Goal: Information Seeking & Learning: Check status

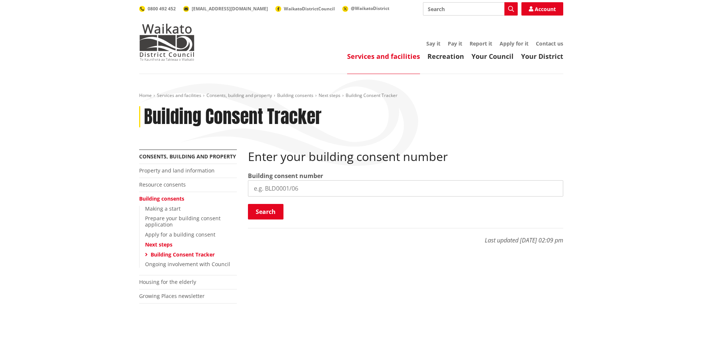
click at [286, 181] on input "search" at bounding box center [405, 188] width 315 height 16
paste input "BLD0085/26"
type input "BLD0085/26"
click at [263, 224] on div "Enter your building consent number Building consent number BLD0085/26 Search Se…" at bounding box center [405, 200] width 326 height 102
click at [267, 216] on button "Search" at bounding box center [266, 212] width 36 height 16
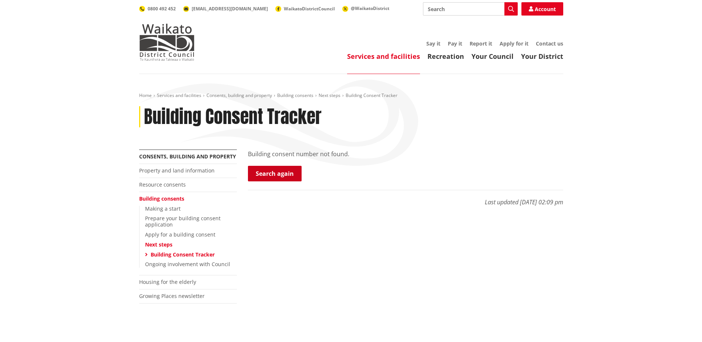
click at [292, 180] on link "Search again" at bounding box center [275, 174] width 54 height 16
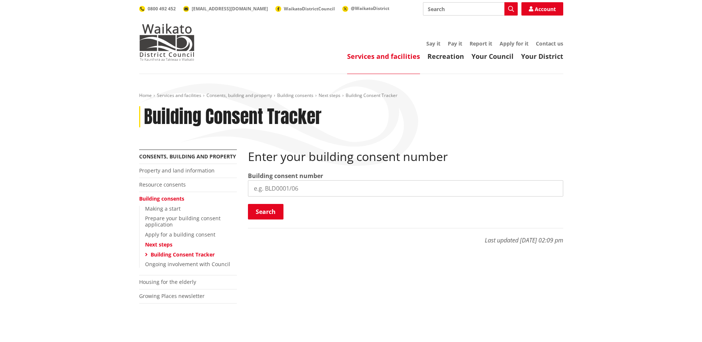
click at [295, 191] on input "search" at bounding box center [405, 188] width 315 height 16
paste input "BLD0085/26"
type input "BLD0085/26"
click at [276, 213] on button "Search" at bounding box center [266, 212] width 36 height 16
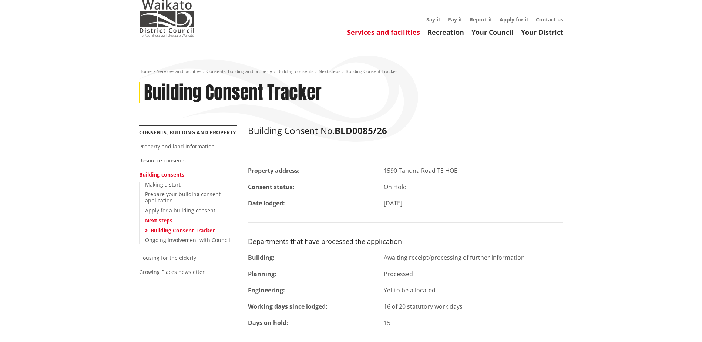
scroll to position [74, 0]
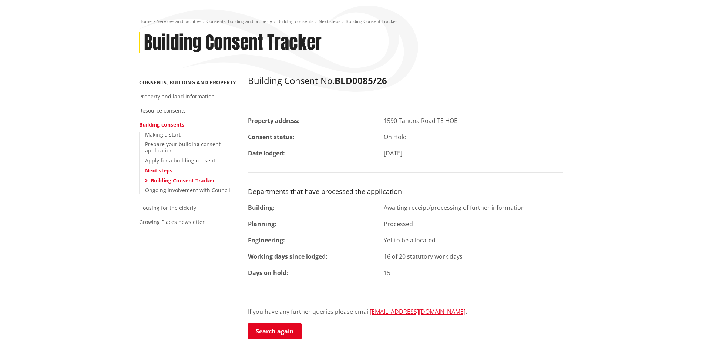
drag, startPoint x: 385, startPoint y: 208, endPoint x: 563, endPoint y: 206, distance: 178.6
click at [563, 206] on div "Awaiting receipt/processing of further information" at bounding box center [473, 207] width 190 height 9
click at [555, 155] on div "[DATE]" at bounding box center [473, 153] width 190 height 9
click at [370, 163] on div "Building Consent No. BLD0085/26 Property address: 1590 Tahuna Road TE HOE Conse…" at bounding box center [405, 207] width 315 height 264
click at [100, 228] on div "Home Services and facilities Consents, building and property Building consents …" at bounding box center [351, 200] width 702 height 401
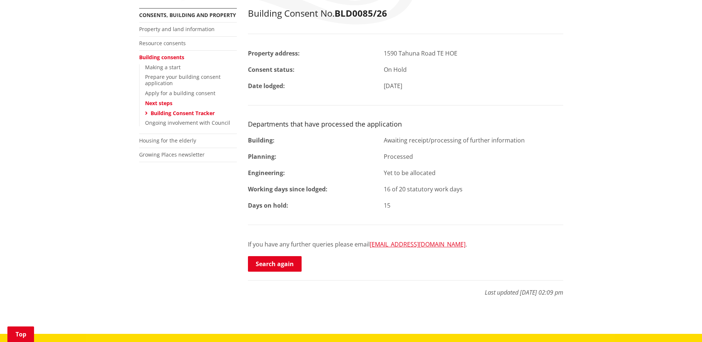
scroll to position [148, 0]
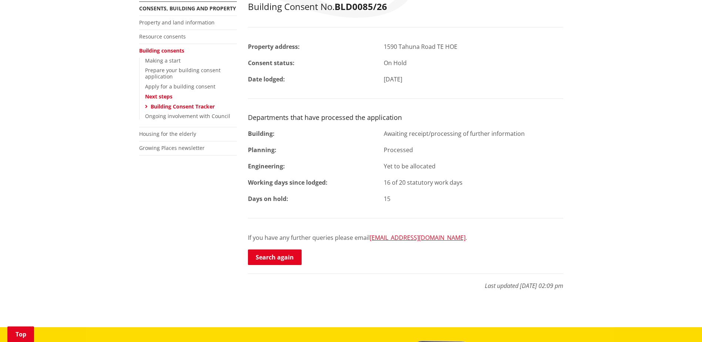
click at [511, 195] on div "15" at bounding box center [473, 198] width 190 height 9
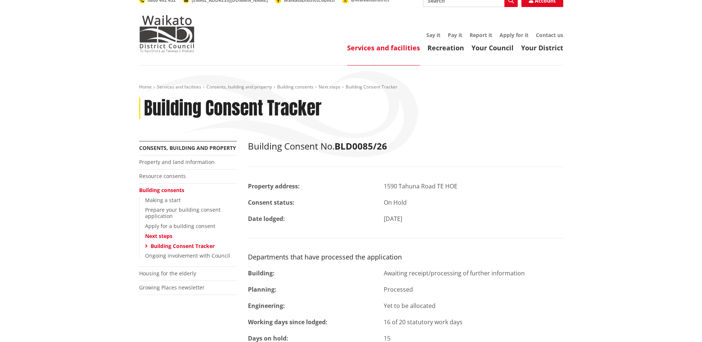
scroll to position [0, 0]
